Goal: Task Accomplishment & Management: Manage account settings

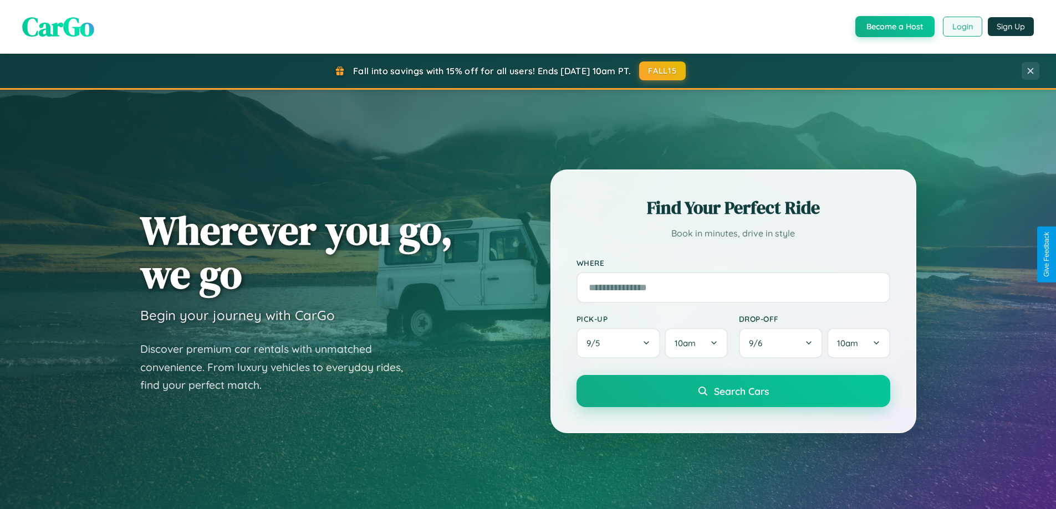
click at [962, 27] on button "Login" at bounding box center [962, 27] width 39 height 20
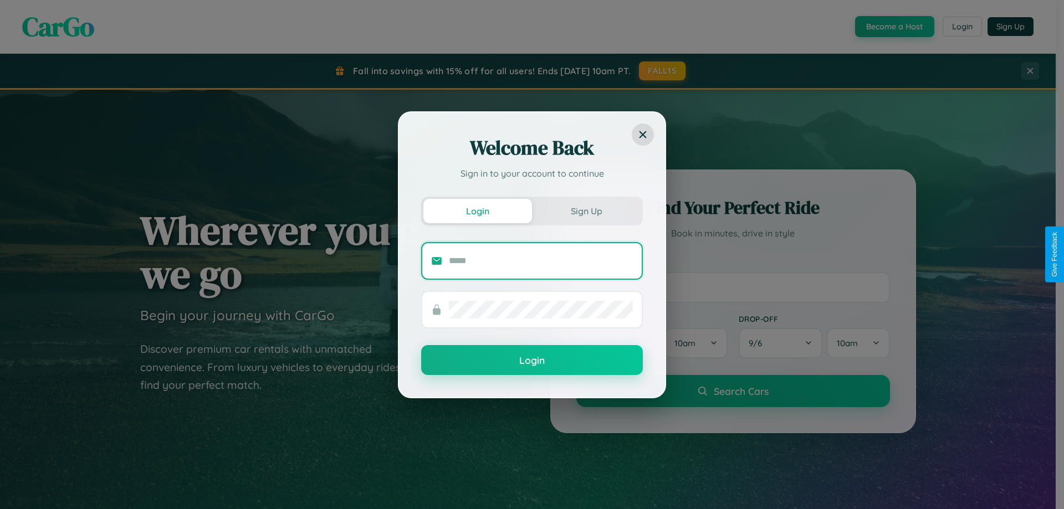
click at [541, 261] on input "text" at bounding box center [541, 261] width 184 height 18
type input "**********"
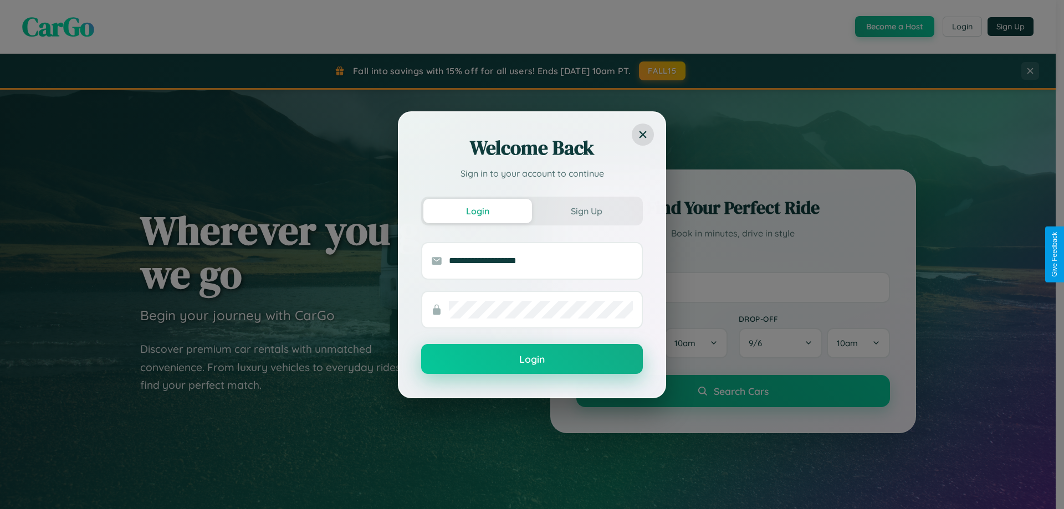
click at [532, 360] on button "Login" at bounding box center [532, 359] width 222 height 30
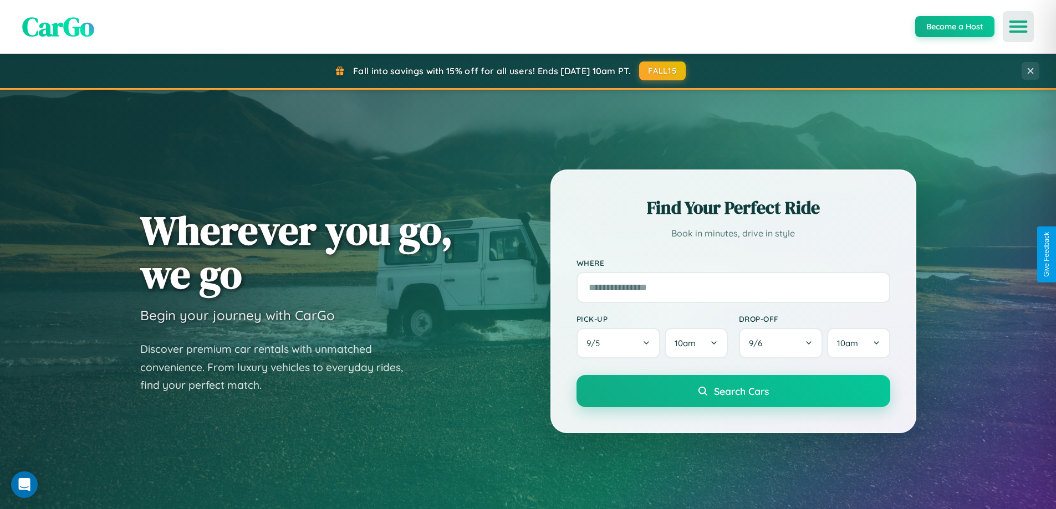
click at [1018, 27] on icon "Open menu" at bounding box center [1019, 27] width 16 height 10
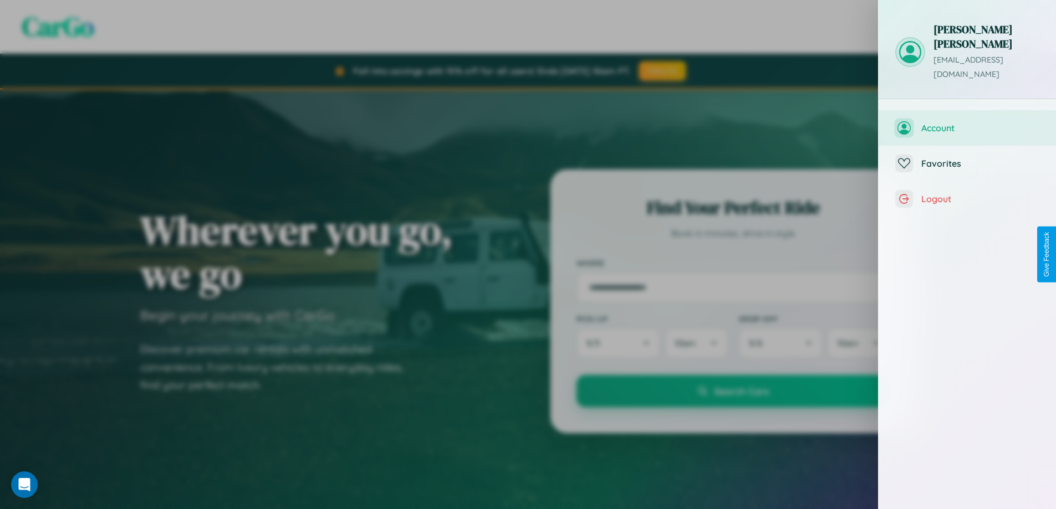
click at [967, 123] on span "Account" at bounding box center [980, 128] width 118 height 11
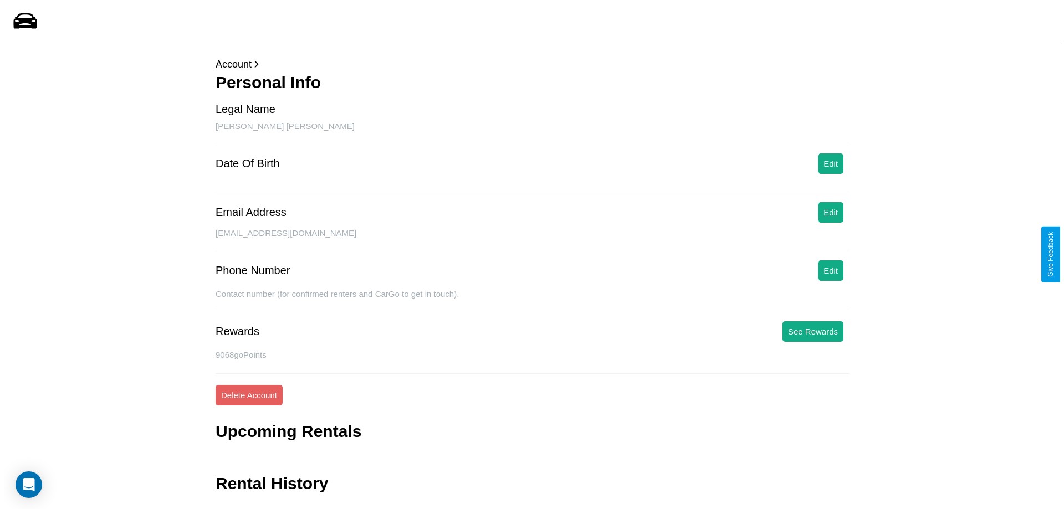
scroll to position [27, 0]
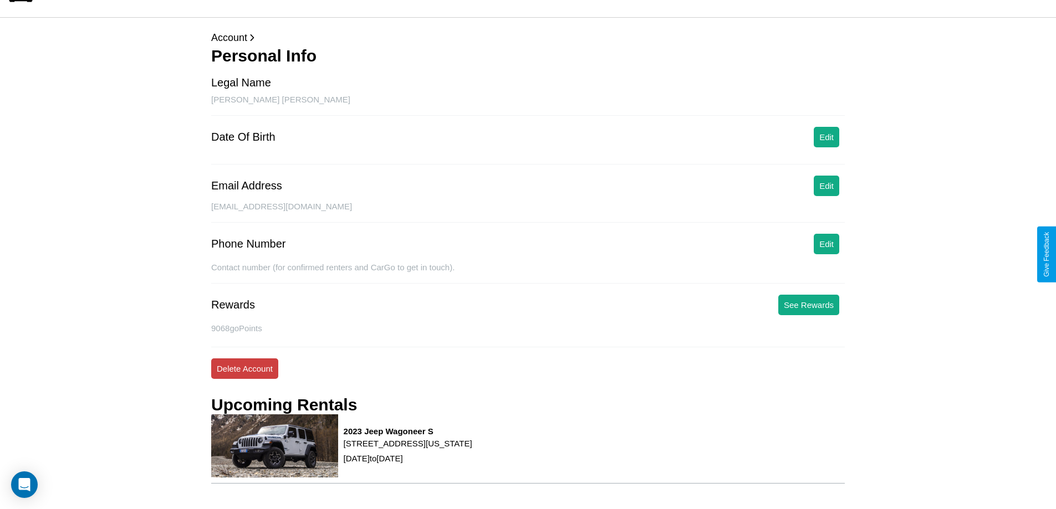
click at [244, 369] on button "Delete Account" at bounding box center [244, 369] width 67 height 21
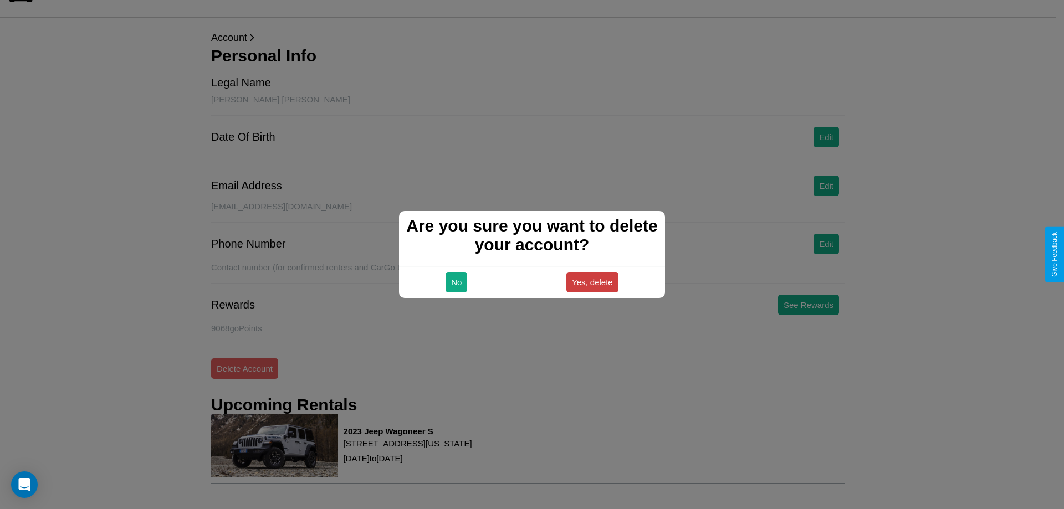
click at [592, 282] on button "Yes, delete" at bounding box center [593, 282] width 52 height 21
